Goal: Information Seeking & Learning: Learn about a topic

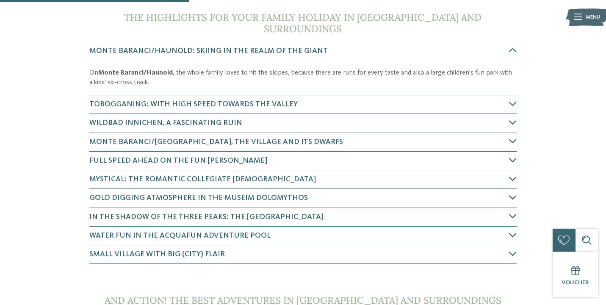
scroll to position [279, 0]
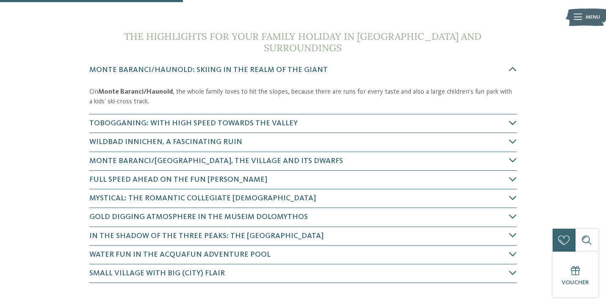
click at [511, 119] on icon at bounding box center [513, 123] width 8 height 8
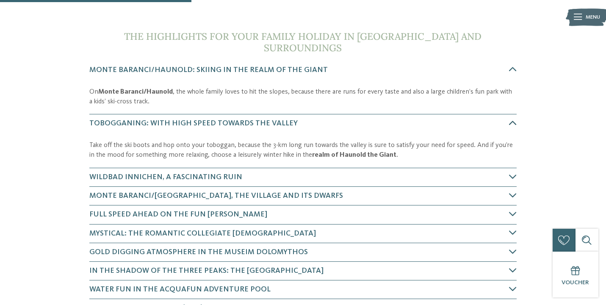
scroll to position [335, 0]
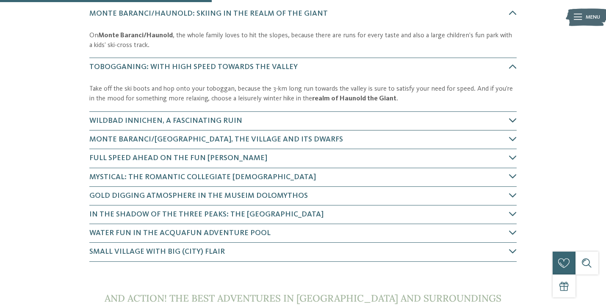
click at [513, 116] on icon at bounding box center [513, 120] width 8 height 8
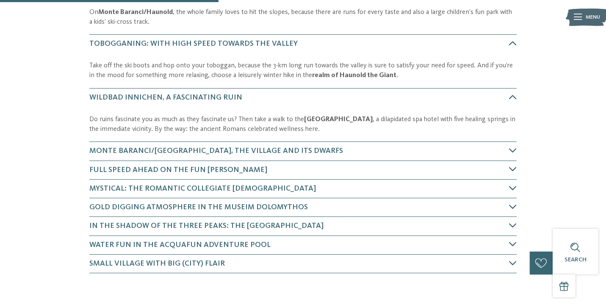
scroll to position [358, 0]
drag, startPoint x: 331, startPoint y: 64, endPoint x: 385, endPoint y: 64, distance: 54.6
click at [385, 64] on p "Take off the ski boots and hop onto your toboggan, because the 3-km long run to…" at bounding box center [302, 70] width 427 height 19
copy strong "Haunold the Giant"
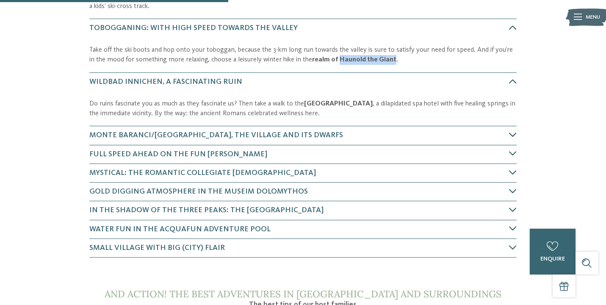
click at [507, 130] on h4 "Monte Baranci/[GEOGRAPHIC_DATA], the village and its dwarfs" at bounding box center [298, 135] width 419 height 11
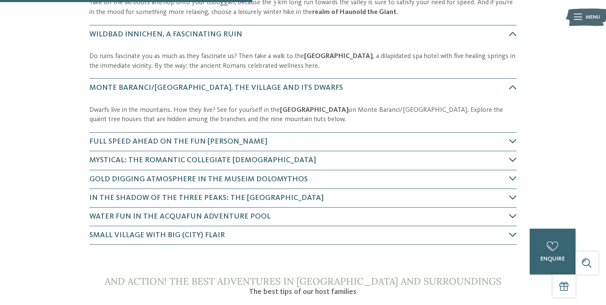
scroll to position [420, 0]
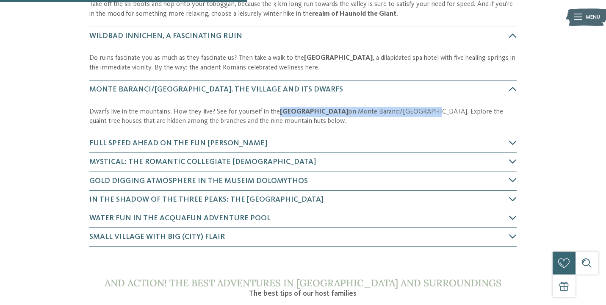
drag, startPoint x: 280, startPoint y: 99, endPoint x: 402, endPoint y: 101, distance: 121.9
click at [402, 107] on p "Dwarfs live in the mountains. How they live? See for yourself in the [GEOGRAPHI…" at bounding box center [302, 116] width 427 height 19
copy p "[GEOGRAPHIC_DATA] on [GEOGRAPHIC_DATA]/[GEOGRAPHIC_DATA]."
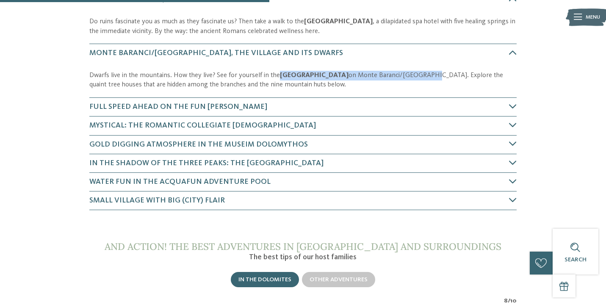
scroll to position [457, 0]
click at [514, 120] on icon at bounding box center [513, 124] width 8 height 8
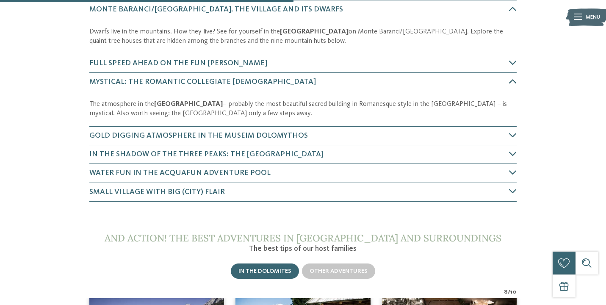
scroll to position [494, 0]
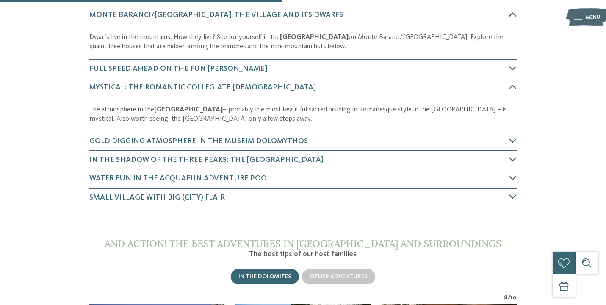
click at [504, 63] on h4 "Full speed ahead on the Fun [PERSON_NAME]" at bounding box center [298, 68] width 419 height 11
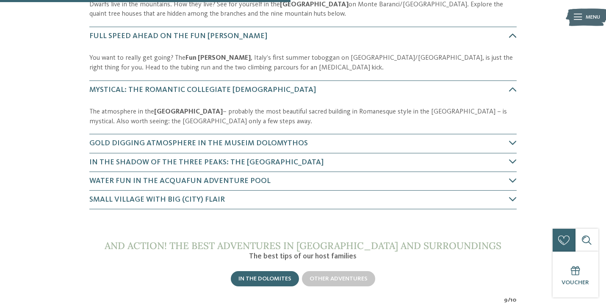
scroll to position [528, 0]
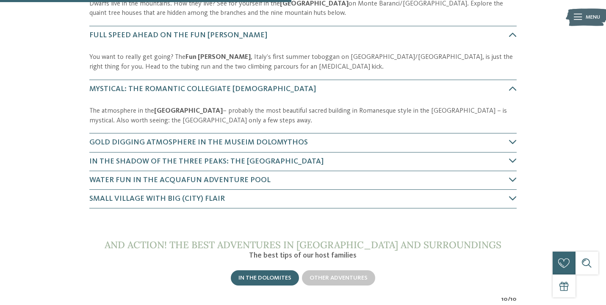
drag, startPoint x: 243, startPoint y: 99, endPoint x: 154, endPoint y: 100, distance: 89.3
click at [154, 106] on p "The atmosphere in the [GEOGRAPHIC_DATA] – probably the most beautiful sacred bu…" at bounding box center [302, 115] width 427 height 19
copy strong "[GEOGRAPHIC_DATA]"
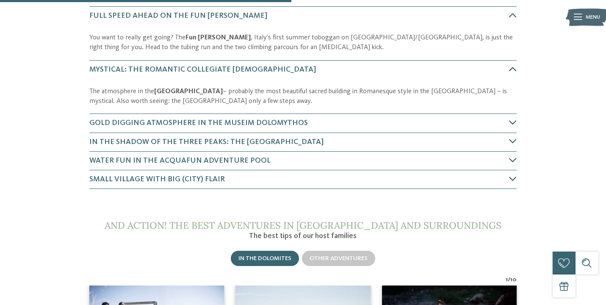
scroll to position [549, 0]
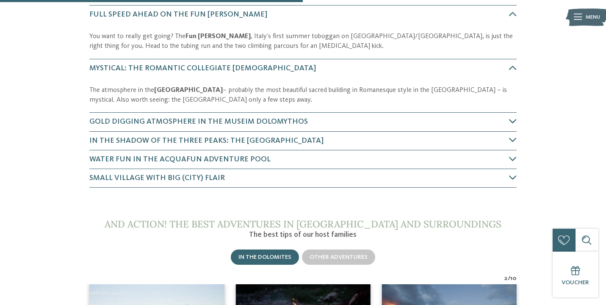
click at [510, 117] on icon at bounding box center [513, 121] width 8 height 8
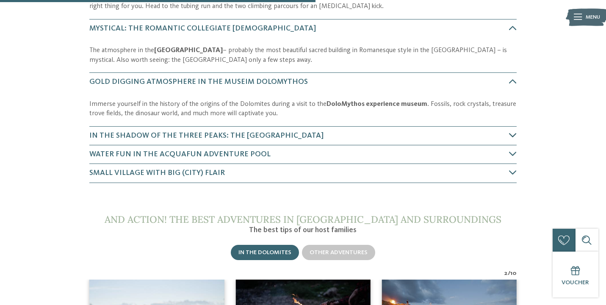
scroll to position [586, 0]
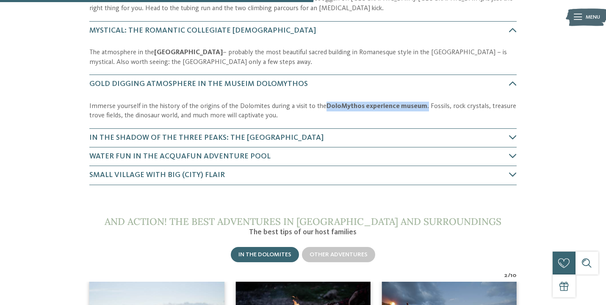
drag, startPoint x: 323, startPoint y: 95, endPoint x: 422, endPoint y: 96, distance: 99.1
click at [422, 102] on p "Immerse yourself in the history of the origins of the Dolomites during a visit …" at bounding box center [302, 111] width 427 height 19
copy p "DoloMythos experience museum ."
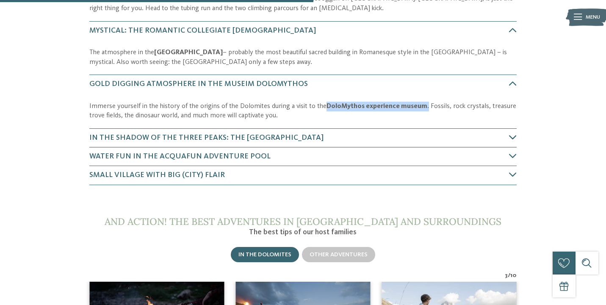
click at [513, 133] on icon at bounding box center [513, 137] width 8 height 8
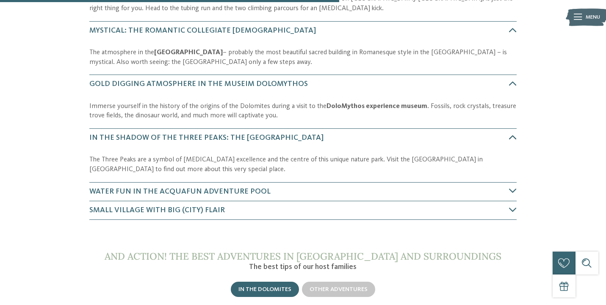
scroll to position [657, 0]
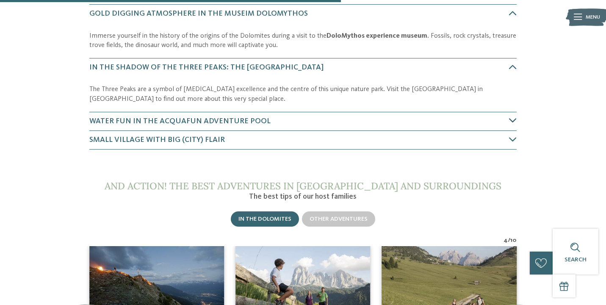
click at [513, 116] on icon at bounding box center [513, 120] width 8 height 8
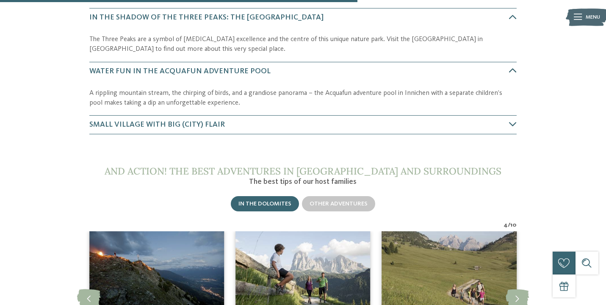
scroll to position [710, 0]
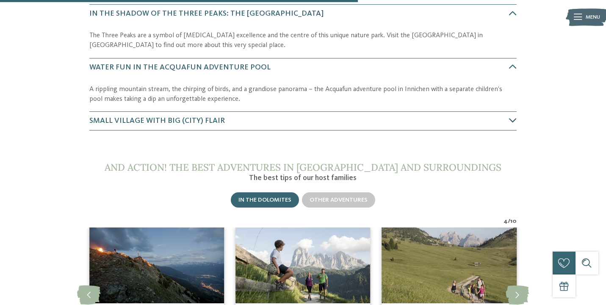
click at [497, 116] on h4 "Small village with big (city) flair" at bounding box center [298, 121] width 419 height 11
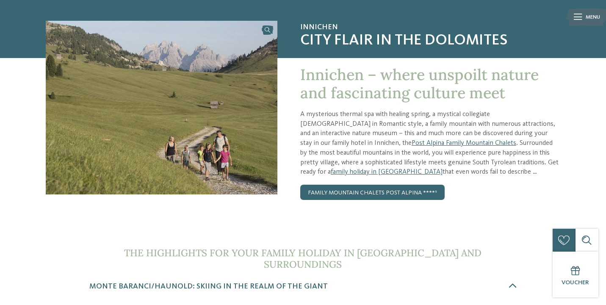
scroll to position [0, 0]
